Goal: Task Accomplishment & Management: Use online tool/utility

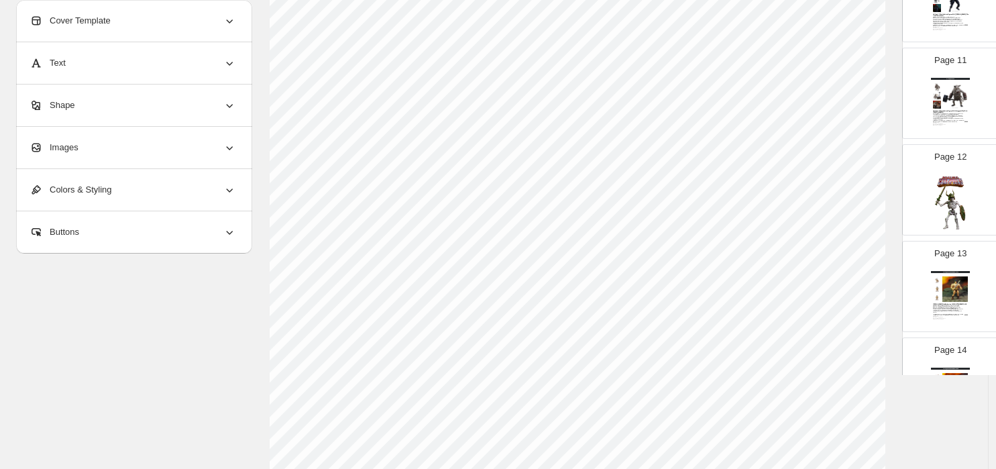
scroll to position [1018, 0]
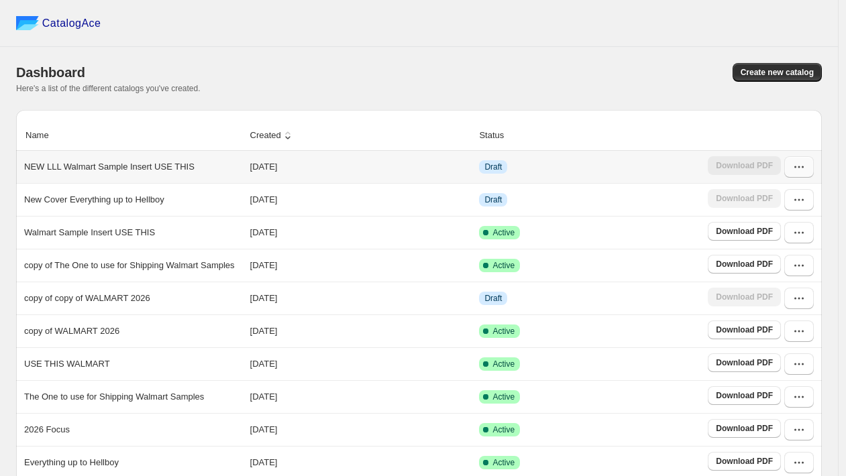
click at [797, 172] on button "button" at bounding box center [799, 166] width 30 height 21
click at [773, 259] on span "Edit" at bounding box center [791, 264] width 69 height 13
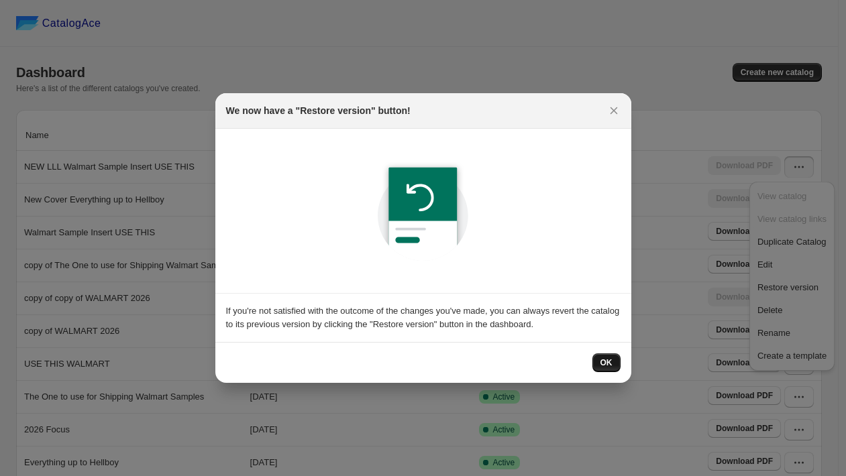
click at [599, 367] on button "OK" at bounding box center [606, 362] width 28 height 19
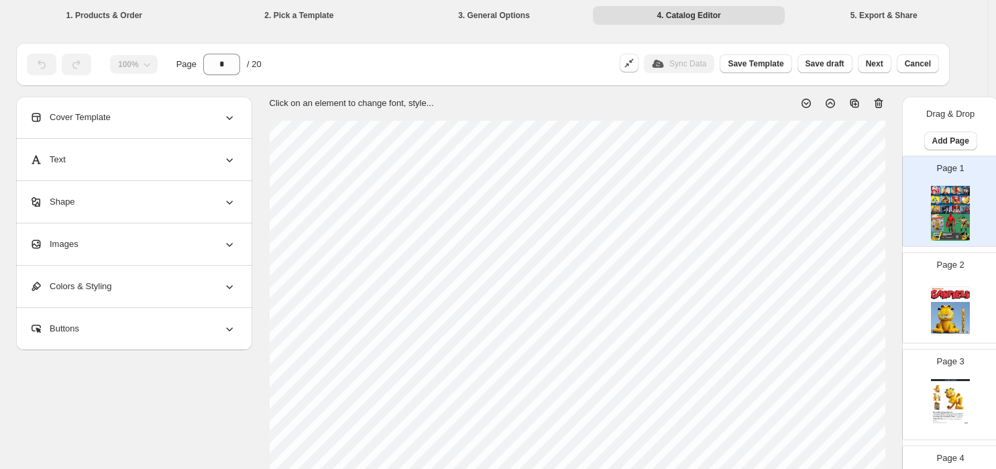
click at [852, 220] on img at bounding box center [950, 213] width 39 height 55
click at [852, 103] on icon at bounding box center [878, 104] width 9 height 10
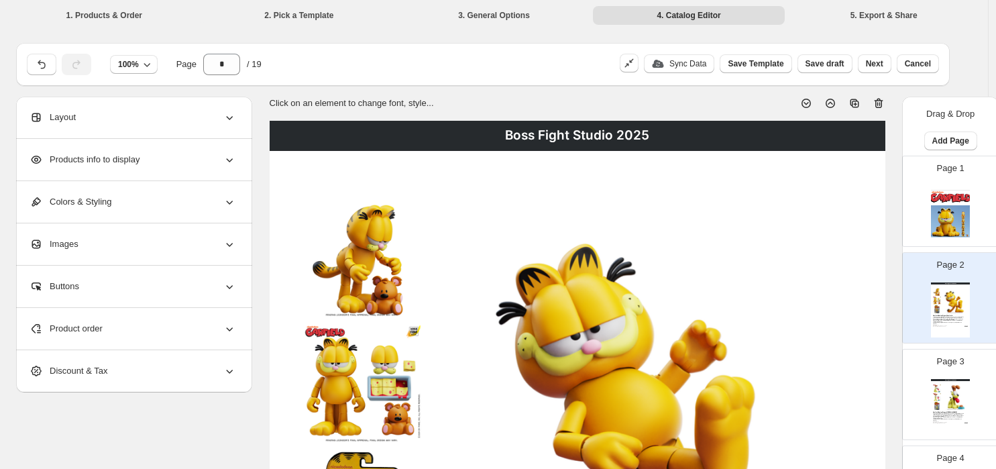
click at [852, 102] on icon at bounding box center [878, 104] width 9 height 10
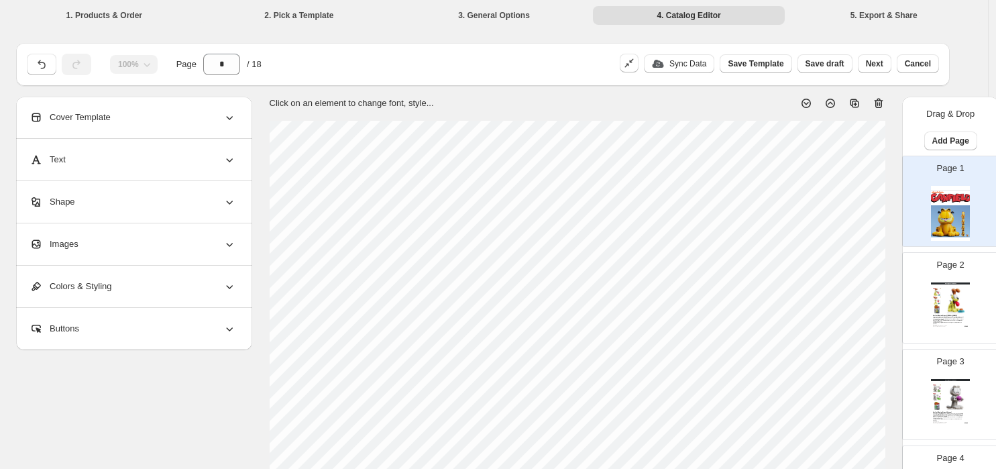
click at [852, 102] on icon at bounding box center [878, 104] width 9 height 10
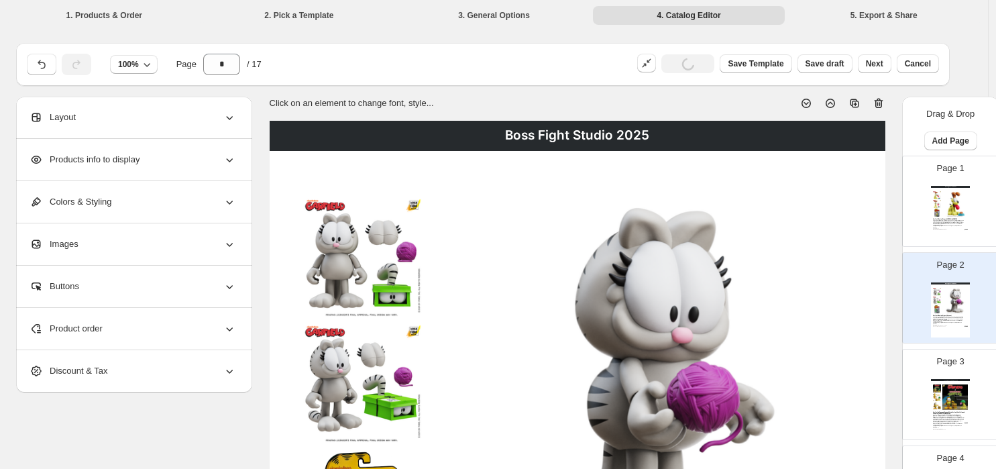
click at [852, 102] on icon at bounding box center [878, 104] width 9 height 10
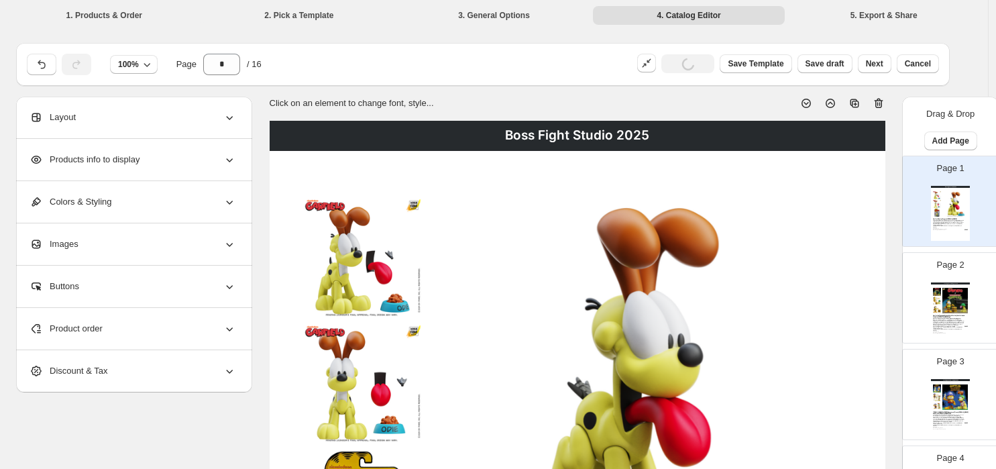
click at [852, 102] on icon at bounding box center [878, 104] width 9 height 10
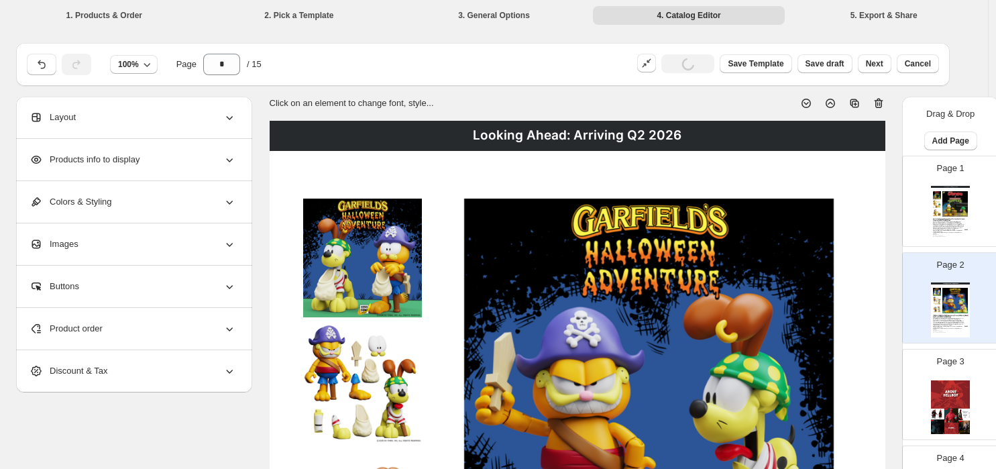
click at [852, 102] on icon at bounding box center [878, 104] width 9 height 10
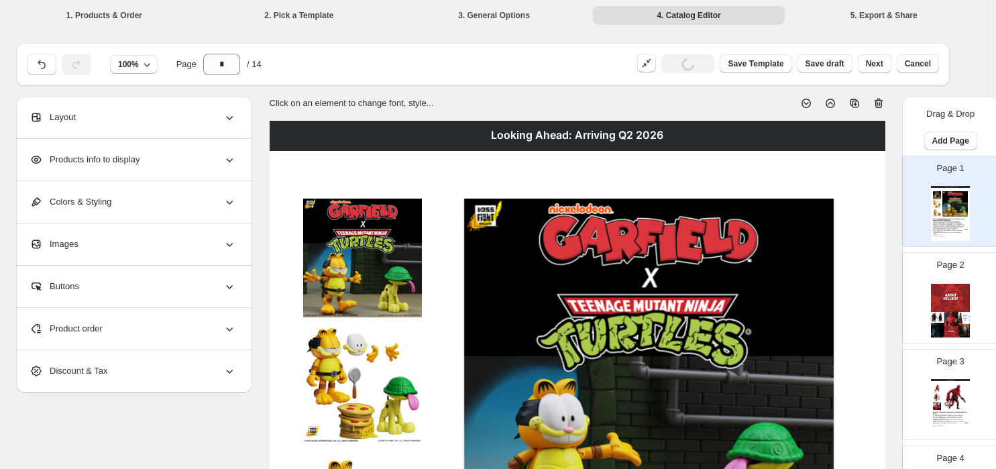
click at [852, 102] on icon at bounding box center [878, 104] width 9 height 10
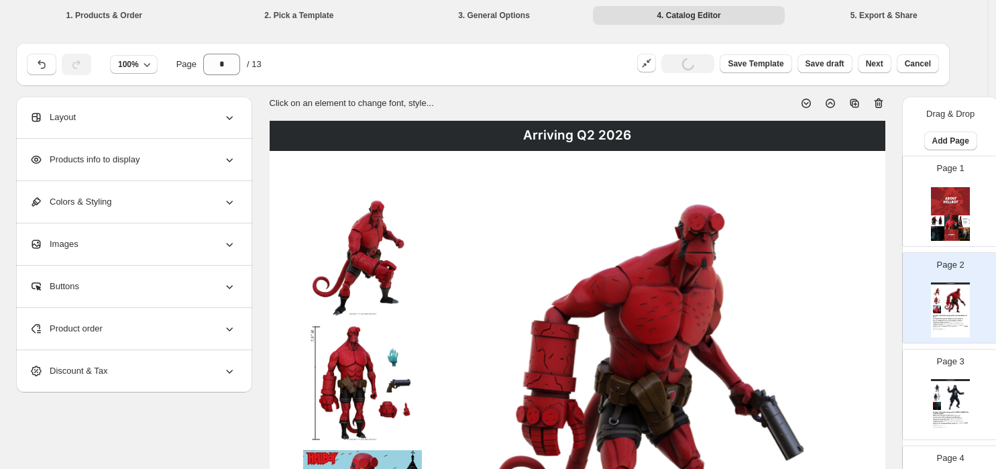
click at [852, 102] on icon at bounding box center [878, 104] width 9 height 10
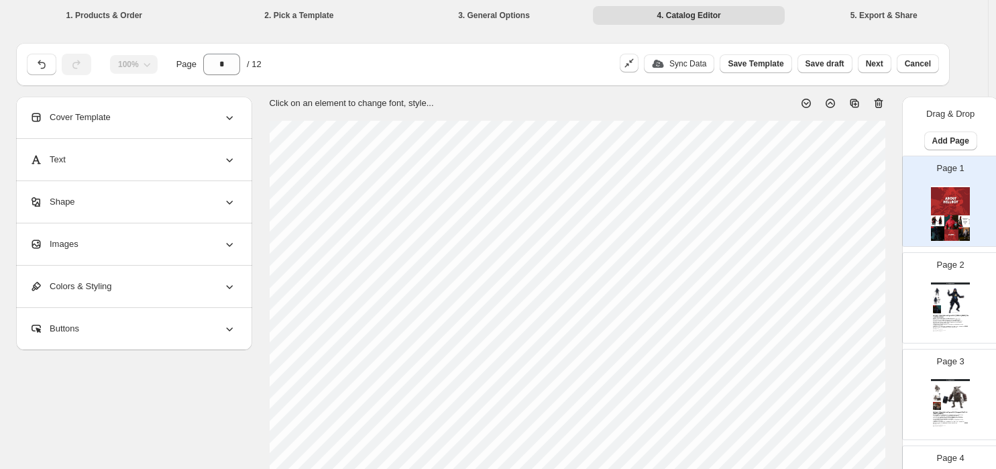
click at [852, 102] on icon at bounding box center [878, 104] width 9 height 10
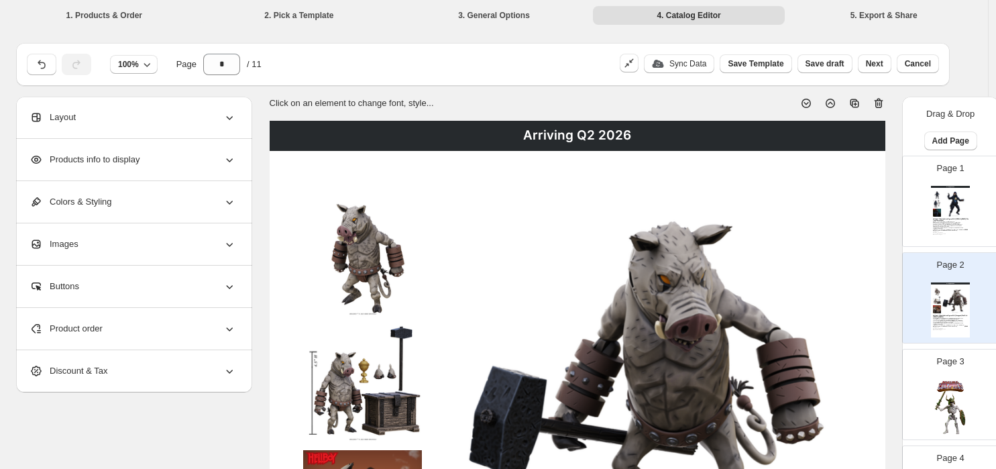
click at [852, 102] on icon at bounding box center [878, 104] width 9 height 10
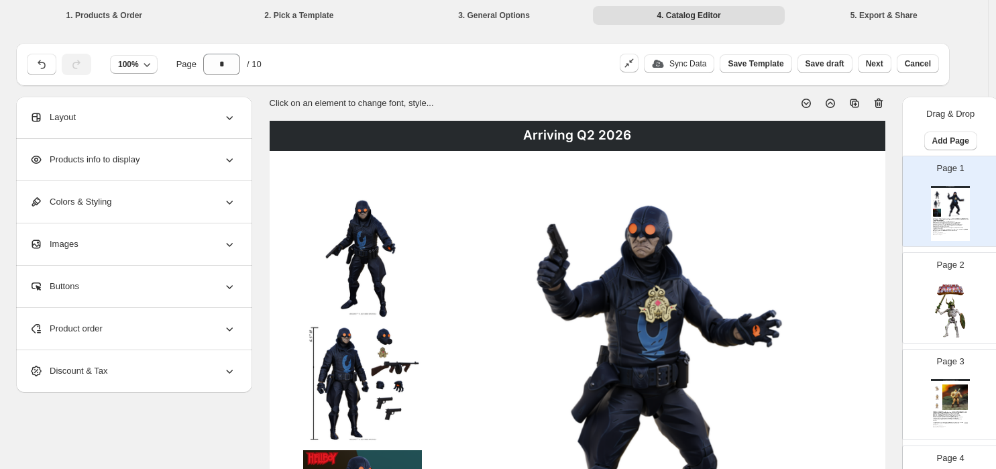
click at [852, 102] on icon at bounding box center [878, 104] width 9 height 10
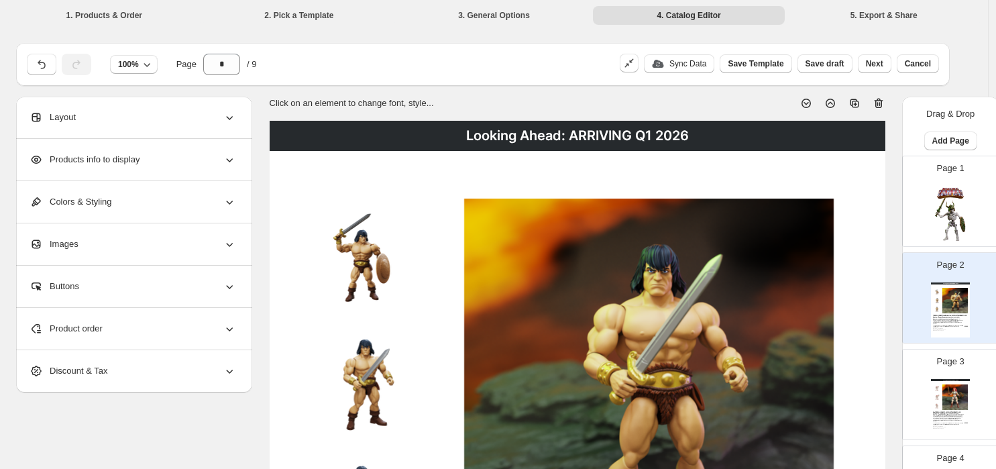
click at [852, 102] on icon at bounding box center [878, 104] width 9 height 10
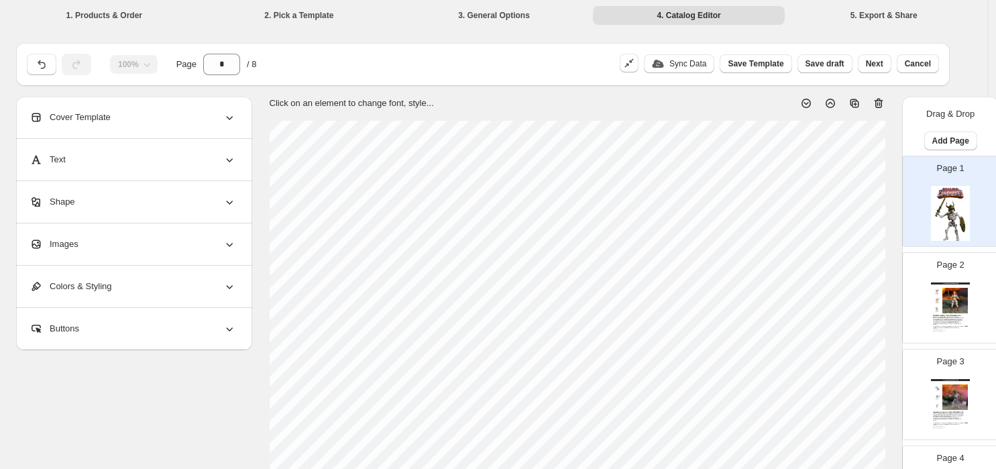
click at [852, 102] on icon at bounding box center [878, 104] width 9 height 10
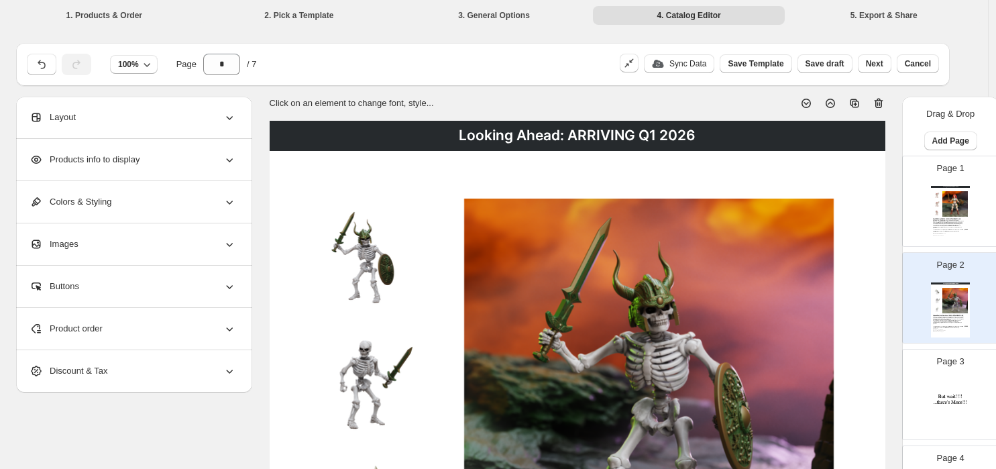
click at [852, 102] on icon at bounding box center [878, 104] width 9 height 10
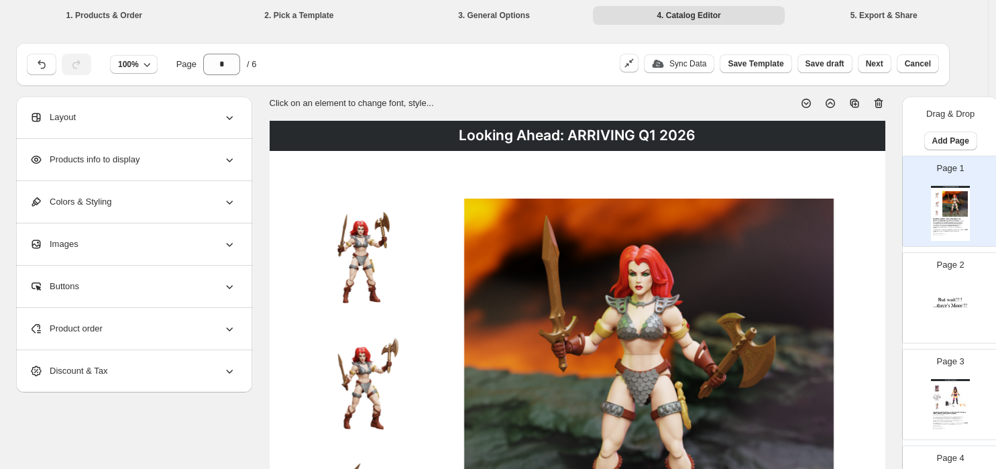
click at [852, 102] on icon at bounding box center [878, 104] width 9 height 10
type input "*"
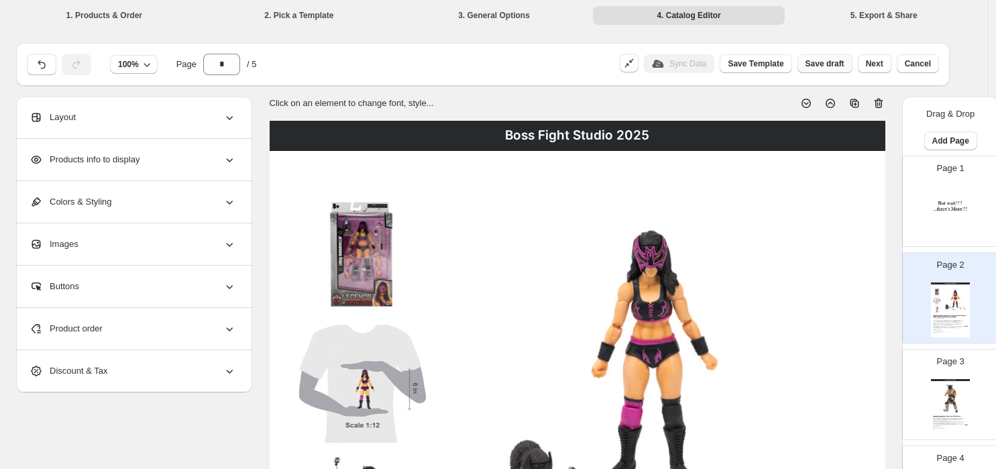
click at [833, 66] on span "Save draft" at bounding box center [824, 63] width 39 height 11
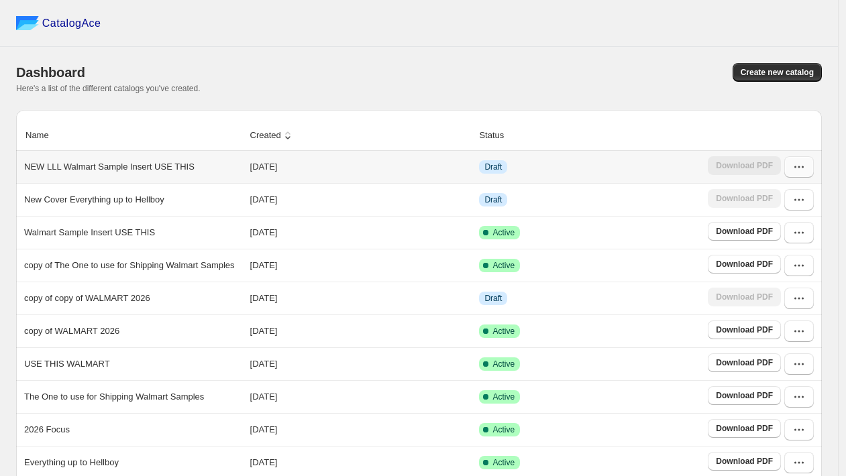
click at [803, 176] on button "button" at bounding box center [799, 166] width 30 height 21
click at [764, 266] on span "Edit" at bounding box center [764, 264] width 15 height 10
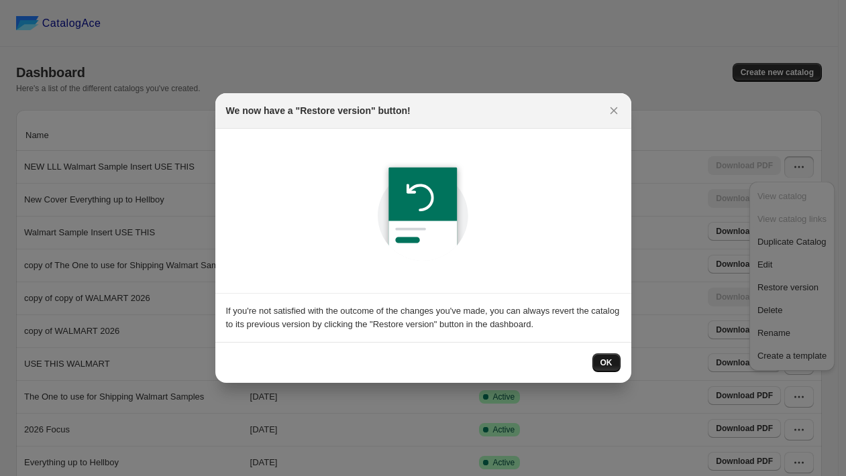
click at [605, 364] on span "OK" at bounding box center [606, 362] width 12 height 11
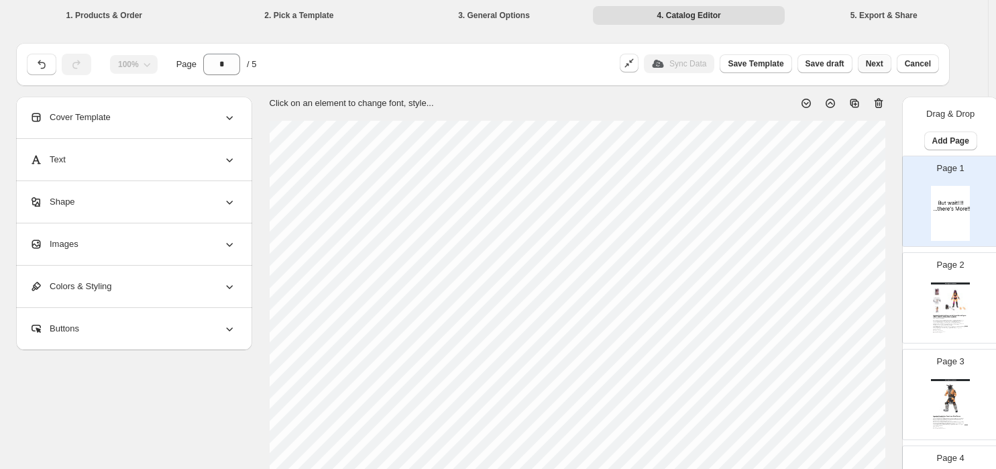
click at [852, 66] on span "Next" at bounding box center [874, 63] width 17 height 11
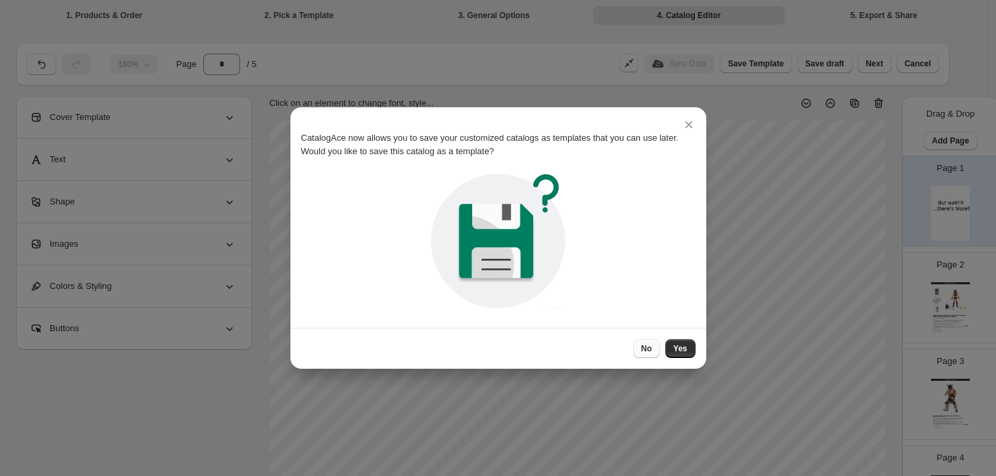
click at [649, 349] on span "No" at bounding box center [646, 348] width 11 height 11
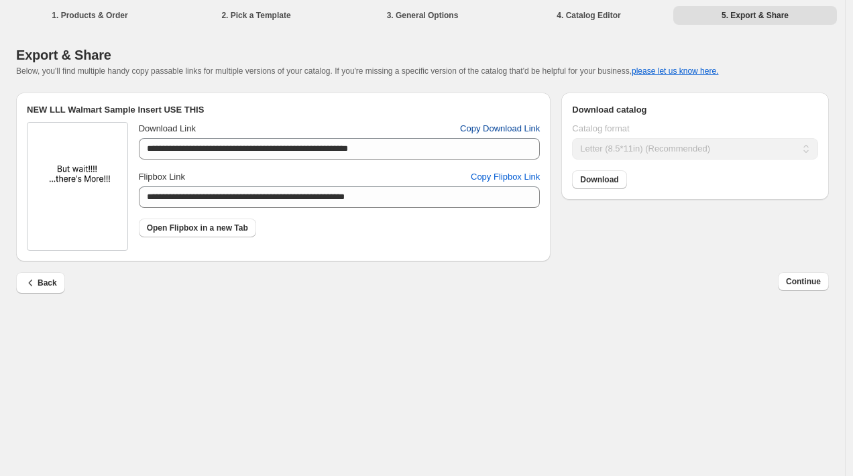
click at [480, 128] on span "Copy Download Link" at bounding box center [500, 128] width 80 height 13
